Goal: Entertainment & Leisure: Consume media (video, audio)

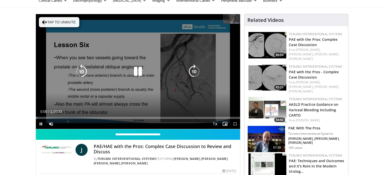
scroll to position [25, 0]
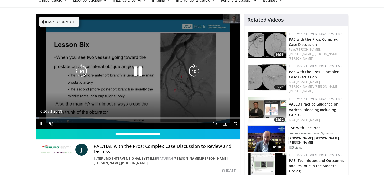
click at [49, 19] on button "Tap to unmute" at bounding box center [59, 22] width 40 height 10
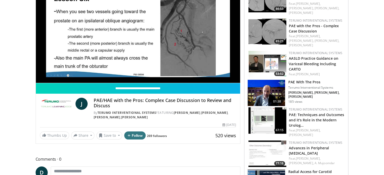
scroll to position [76, 0]
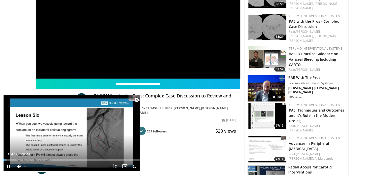
click at [137, 100] on span "Video Player" at bounding box center [136, 100] width 10 height 10
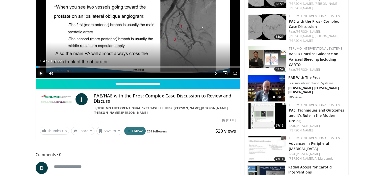
click at [39, 74] on span "Video Player" at bounding box center [41, 73] width 10 height 10
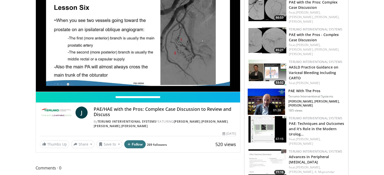
scroll to position [50, 0]
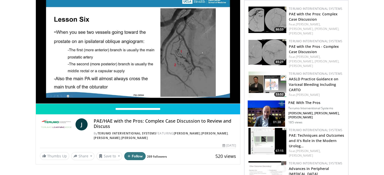
click at [42, 92] on video-js "**********" at bounding box center [138, 46] width 204 height 115
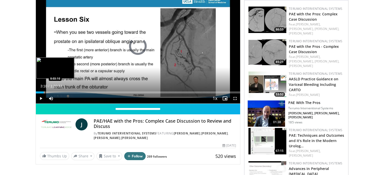
click at [44, 92] on div "Progress Bar" at bounding box center [44, 93] width 1 height 2
